Goal: Find specific page/section: Find specific page/section

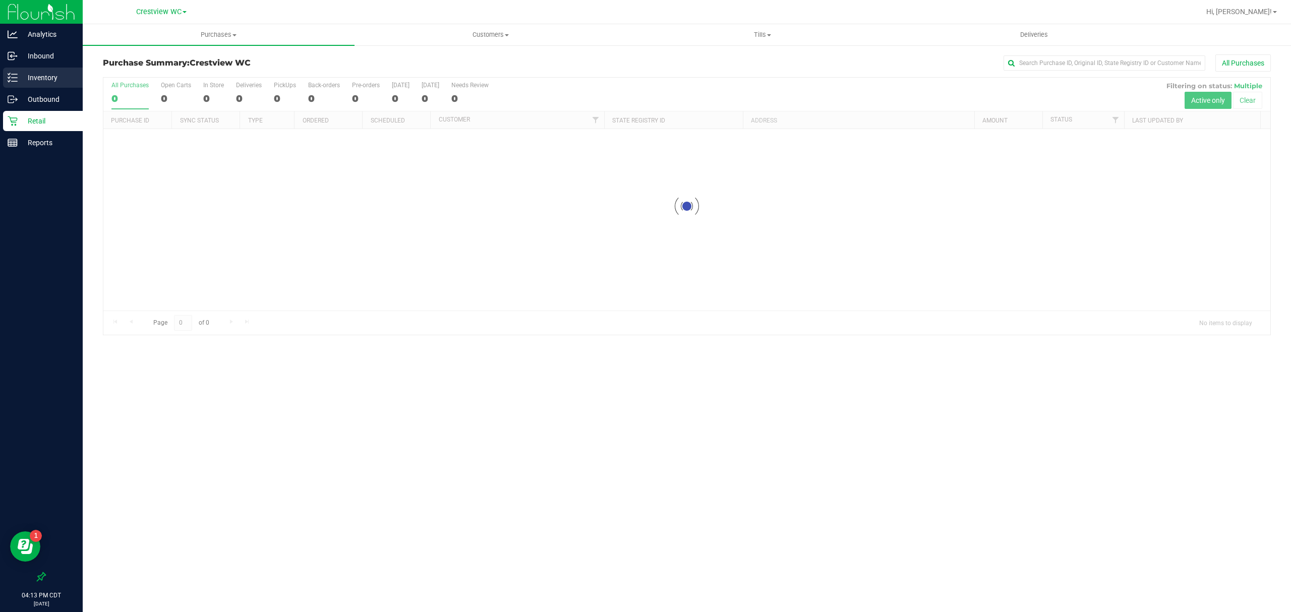
click at [51, 78] on p "Inventory" at bounding box center [48, 78] width 61 height 12
